Goal: Task Accomplishment & Management: Complete application form

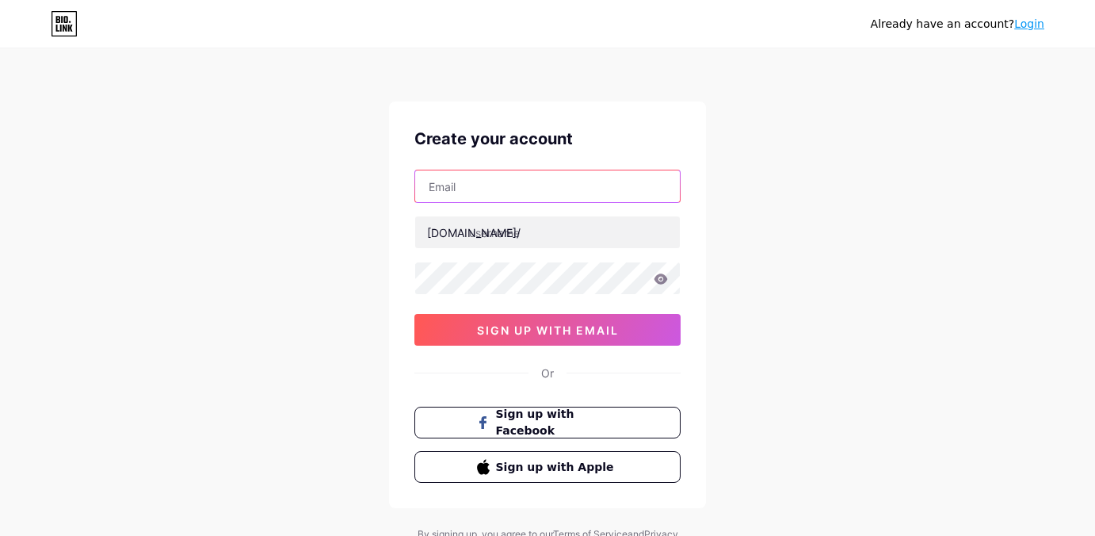
click at [459, 194] on input "text" at bounding box center [547, 186] width 265 height 32
type input "[EMAIL_ADDRESS][DOMAIN_NAME]"
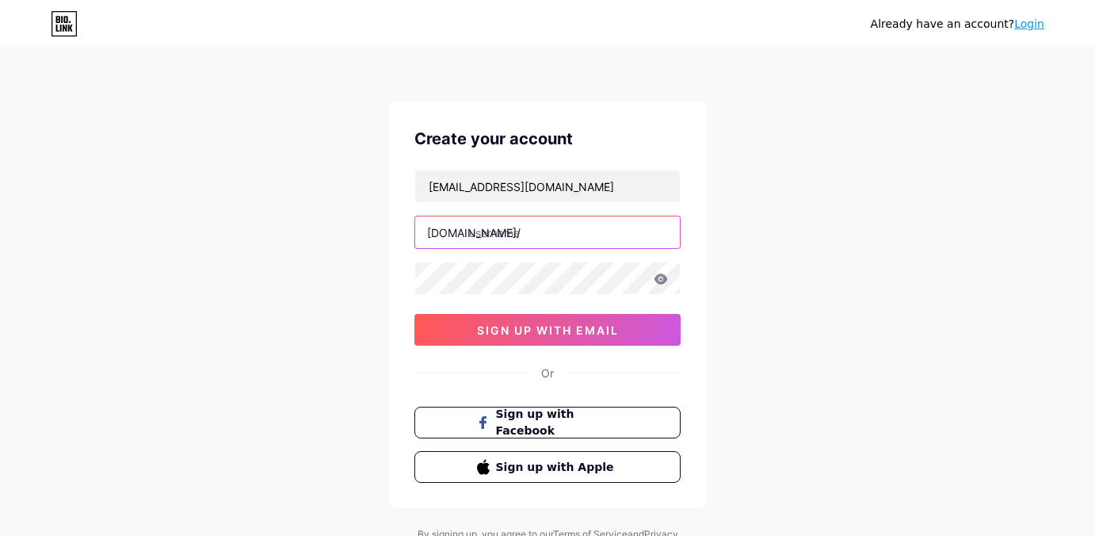
click at [514, 238] on input "text" at bounding box center [547, 232] width 265 height 32
type input "slot_gacor2025"
click at [1060, 342] on div "Already have an account? Login Create your account [EMAIL_ADDRESS][DOMAIN_NAME]…" at bounding box center [547, 303] width 1095 height 606
click at [589, 237] on input "slot_gacor2025" at bounding box center [547, 232] width 265 height 32
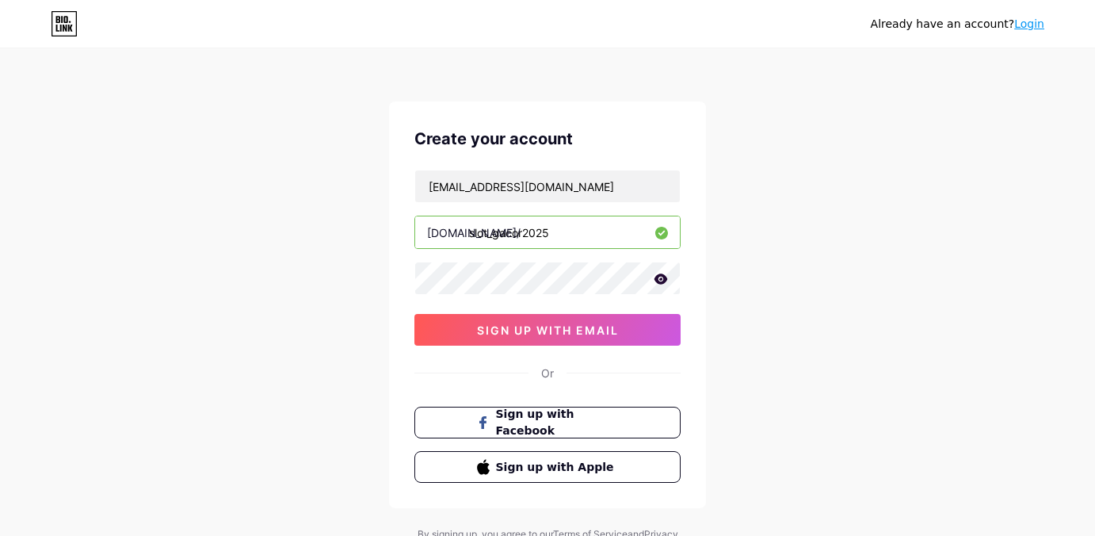
click at [1033, 242] on div "Already have an account? Login Create your account [EMAIL_ADDRESS][DOMAIN_NAME]…" at bounding box center [547, 303] width 1095 height 606
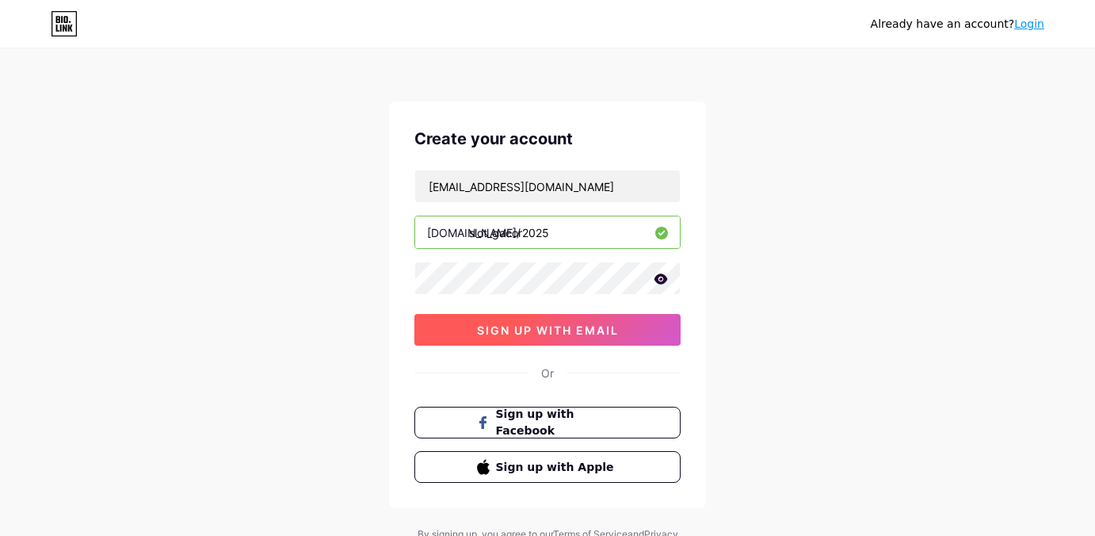
click at [588, 338] on button "sign up with email" at bounding box center [547, 330] width 266 height 32
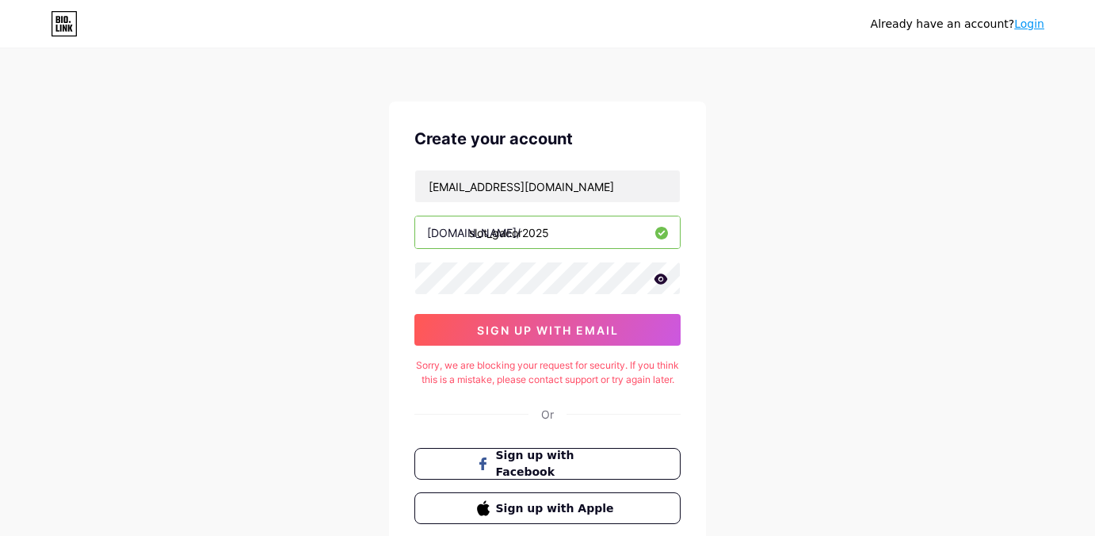
click at [605, 384] on div "Sorry, we are blocking your request for security. If you think this is a mistak…" at bounding box center [547, 372] width 266 height 29
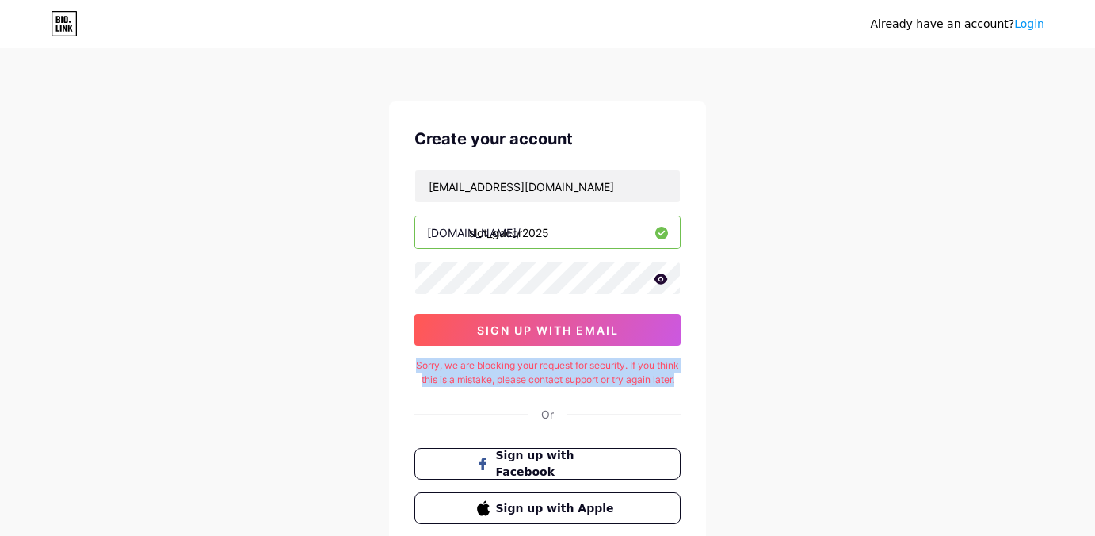
click at [605, 384] on div "Sorry, we are blocking your request for security. If you think this is a mistak…" at bounding box center [547, 372] width 266 height 29
copy div "Sorry, we are blocking your request for security. If you think this is a mistak…"
